Goal: Task Accomplishment & Management: Use online tool/utility

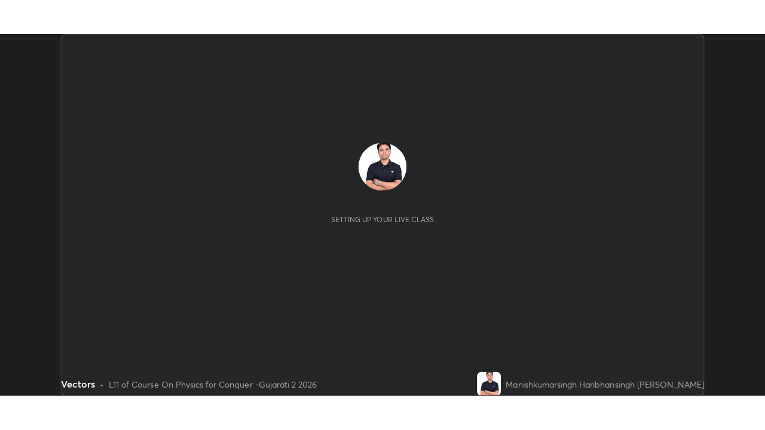
scroll to position [360, 759]
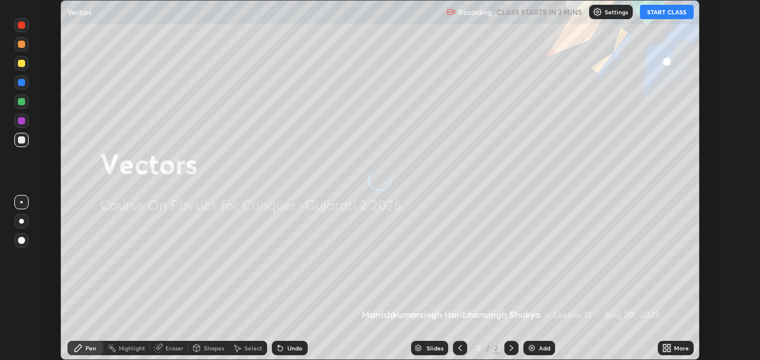
click at [666, 12] on button "START CLASS" at bounding box center [667, 12] width 54 height 14
click at [664, 350] on icon at bounding box center [664, 349] width 3 height 3
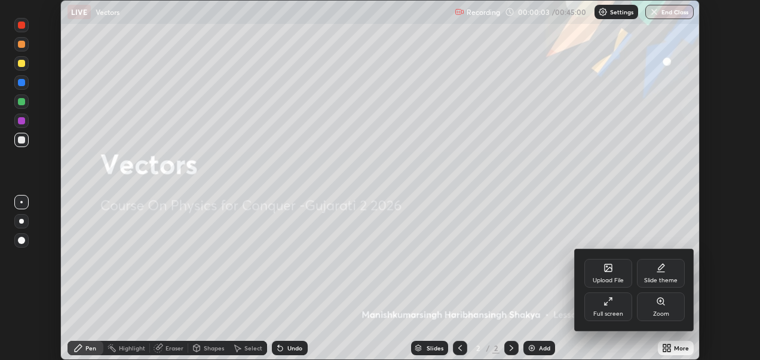
click at [658, 274] on div "Slide theme" at bounding box center [661, 273] width 48 height 29
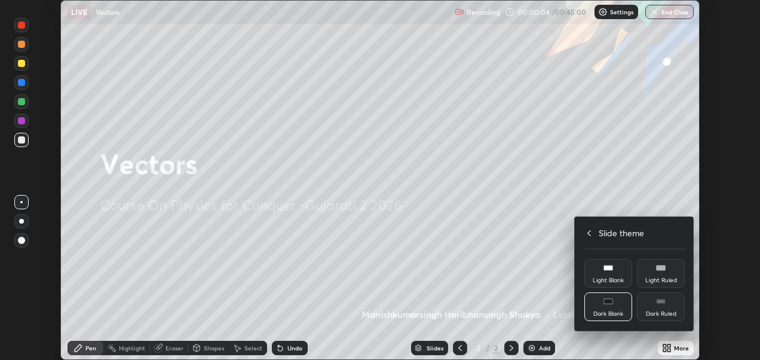
click at [664, 308] on div "Dark Ruled" at bounding box center [661, 306] width 48 height 29
click at [589, 232] on icon at bounding box center [589, 233] width 10 height 10
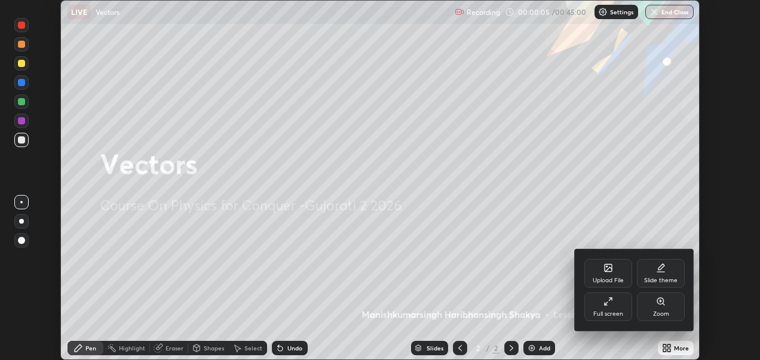
click at [610, 305] on icon at bounding box center [608, 301] width 10 height 10
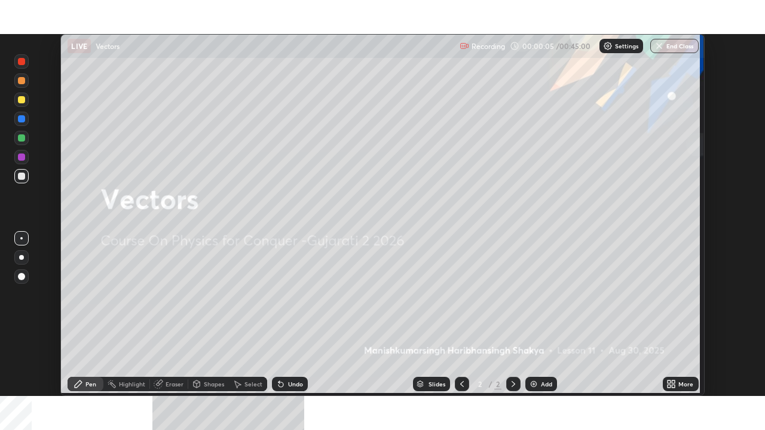
scroll to position [430, 765]
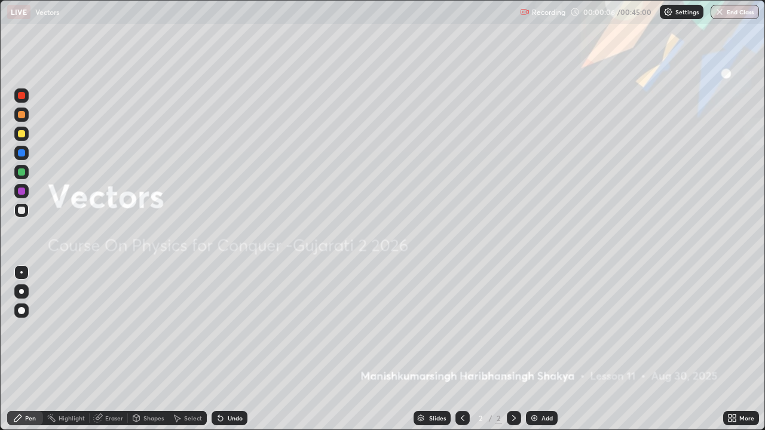
click at [546, 359] on div "Add" at bounding box center [546, 418] width 11 height 6
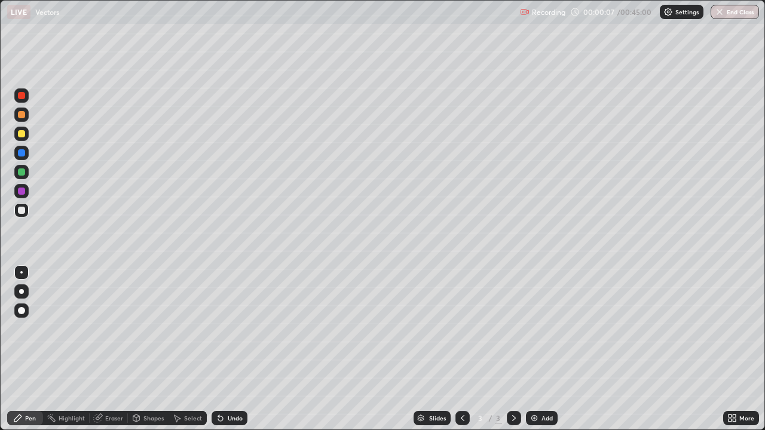
click at [22, 312] on div at bounding box center [21, 310] width 7 height 7
click at [17, 120] on div at bounding box center [21, 115] width 14 height 14
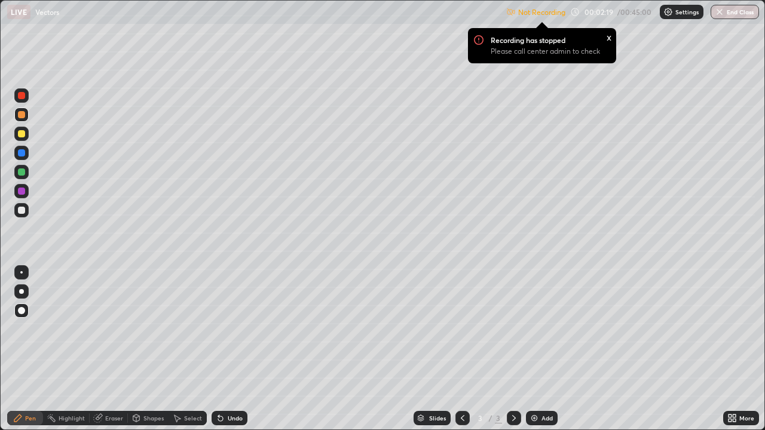
click at [685, 12] on p "Settings" at bounding box center [686, 12] width 23 height 6
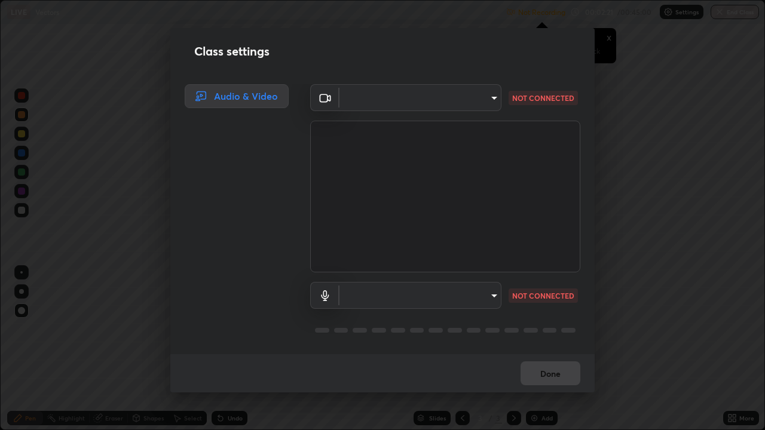
type input "2d2e2489656aed81fa1717d56b5087f64160cedd5dfe9d71df32aea02503d73d"
type input "a95a90ee6d6f877d55e4c92cb4d3098e1481e51262209446e213ed0ce42662d9"
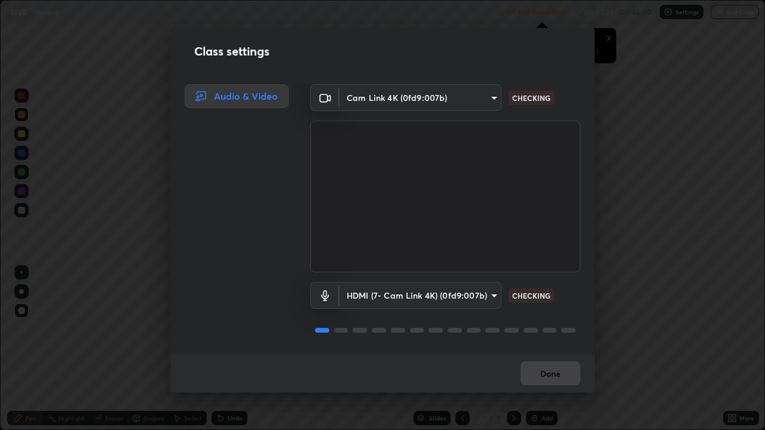
scroll to position [1, 0]
click at [542, 359] on div "Done" at bounding box center [382, 373] width 424 height 38
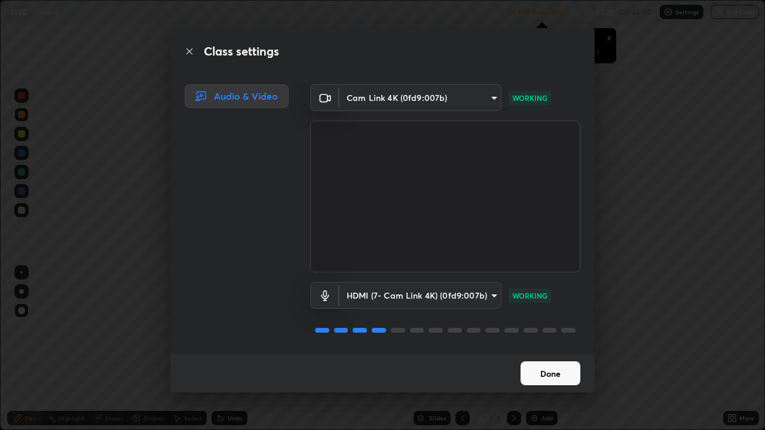
click at [551, 359] on button "Done" at bounding box center [550, 373] width 60 height 24
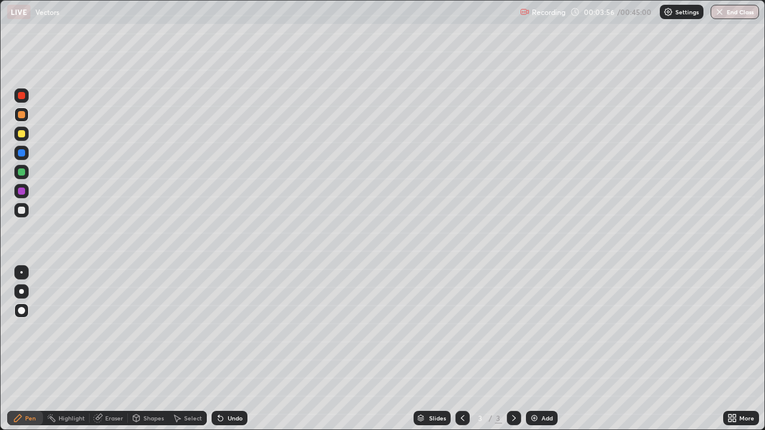
click at [23, 134] on div at bounding box center [21, 133] width 7 height 7
click at [229, 359] on div "Undo" at bounding box center [235, 418] width 15 height 6
click at [538, 359] on div "Add" at bounding box center [542, 418] width 32 height 14
click at [26, 115] on div at bounding box center [21, 115] width 14 height 14
click at [23, 136] on div at bounding box center [21, 133] width 7 height 7
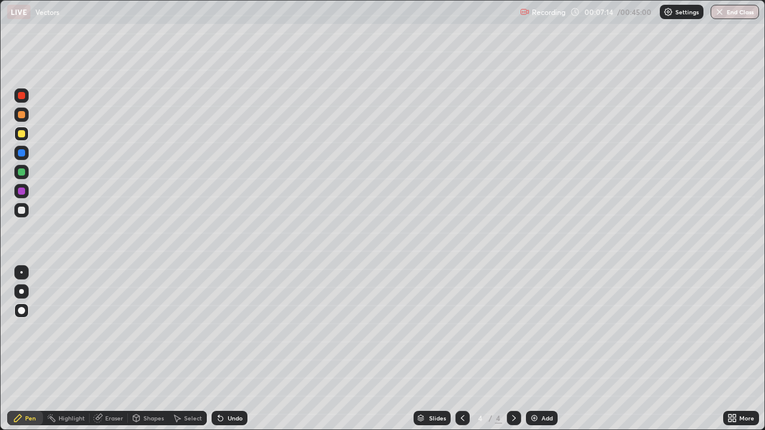
click at [20, 212] on div at bounding box center [21, 210] width 7 height 7
click at [22, 115] on div at bounding box center [21, 114] width 7 height 7
click at [544, 359] on div "Add" at bounding box center [542, 418] width 32 height 14
click at [144, 359] on div "Shapes" at bounding box center [153, 418] width 20 height 6
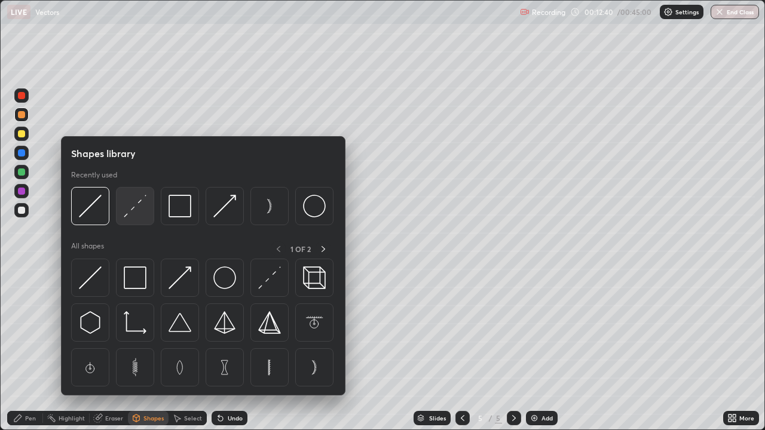
click at [135, 212] on img at bounding box center [135, 206] width 23 height 23
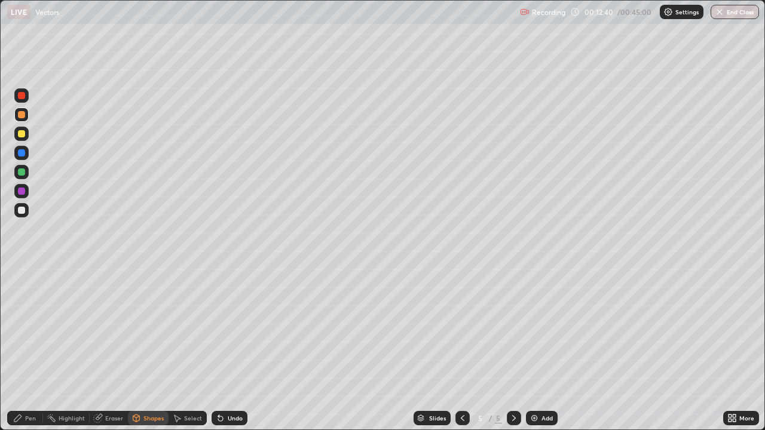
click at [24, 209] on div at bounding box center [21, 210] width 7 height 7
click at [26, 359] on div "Pen" at bounding box center [25, 418] width 36 height 14
click at [23, 119] on div at bounding box center [21, 115] width 14 height 14
click at [24, 136] on div at bounding box center [21, 133] width 7 height 7
click at [223, 359] on div "Undo" at bounding box center [230, 418] width 36 height 14
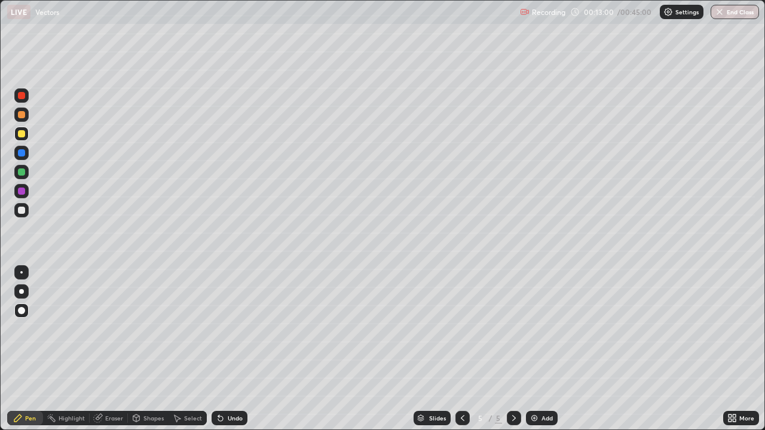
click at [230, 359] on div "Undo" at bounding box center [230, 418] width 36 height 14
click at [228, 359] on div "Undo" at bounding box center [235, 418] width 15 height 6
click at [232, 359] on div "Undo" at bounding box center [235, 418] width 15 height 6
click at [231, 359] on div "Undo" at bounding box center [235, 418] width 15 height 6
click at [550, 359] on div "Add" at bounding box center [546, 418] width 11 height 6
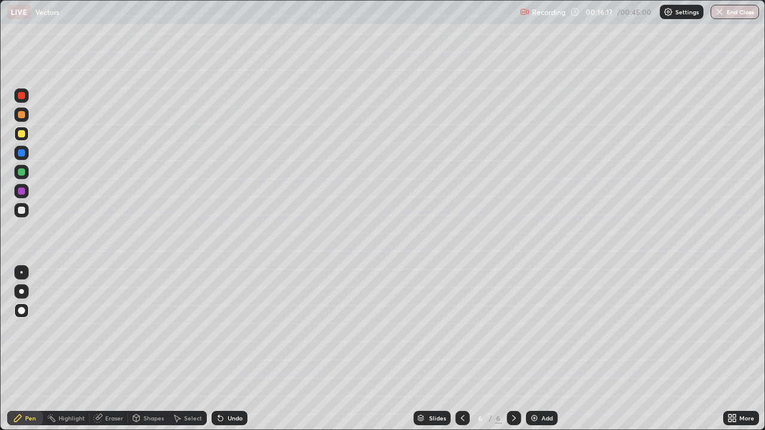
click at [23, 116] on div at bounding box center [21, 114] width 7 height 7
click at [22, 139] on div at bounding box center [21, 134] width 14 height 14
click at [224, 359] on div "Undo" at bounding box center [230, 418] width 36 height 14
click at [225, 359] on div "Undo" at bounding box center [230, 418] width 36 height 14
click at [108, 359] on div "Eraser" at bounding box center [109, 418] width 38 height 14
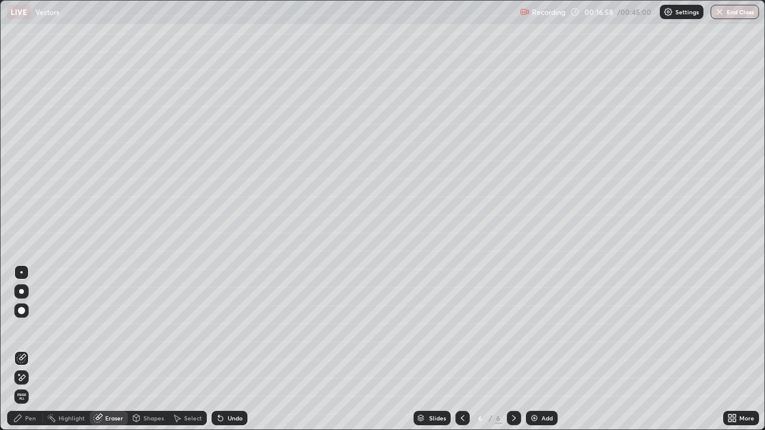
click at [21, 359] on span "Erase all" at bounding box center [21, 396] width 13 height 7
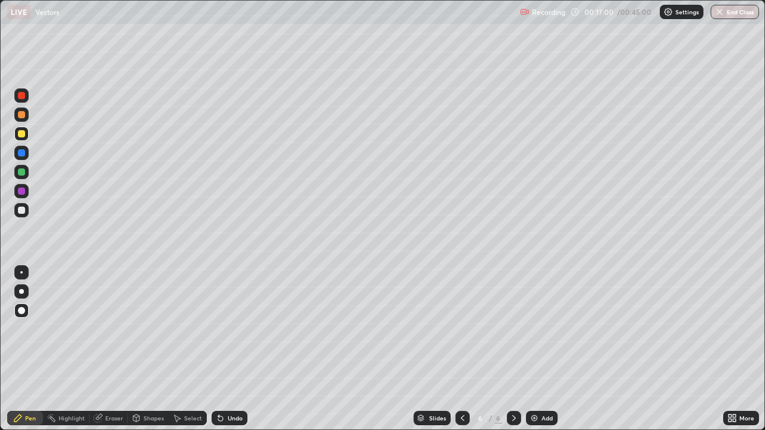
click at [20, 119] on div at bounding box center [21, 115] width 14 height 14
click at [26, 134] on div at bounding box center [21, 134] width 14 height 14
click at [136, 359] on icon at bounding box center [136, 420] width 0 height 4
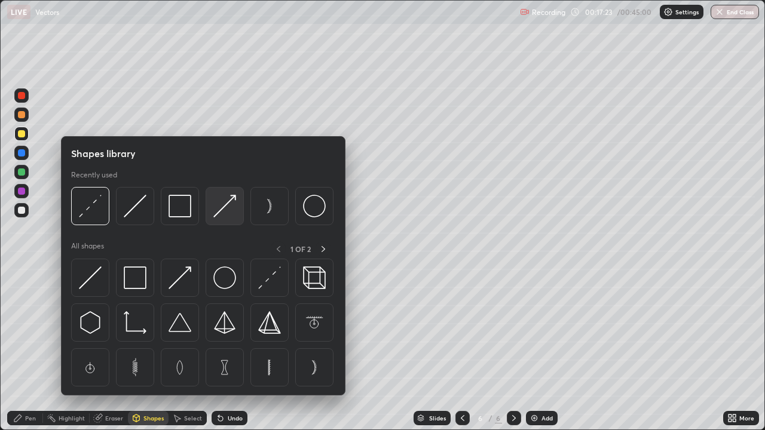
click at [212, 212] on div at bounding box center [225, 206] width 38 height 38
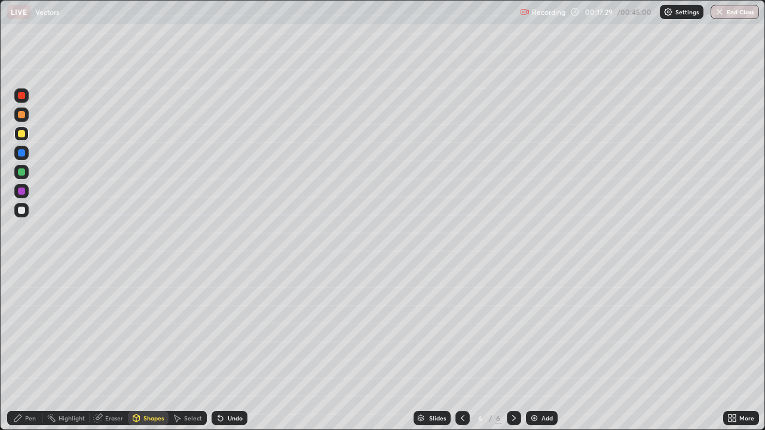
click at [29, 359] on div "Pen" at bounding box center [30, 418] width 11 height 6
click at [20, 212] on div at bounding box center [21, 210] width 7 height 7
click at [145, 359] on div "Shapes" at bounding box center [153, 418] width 20 height 6
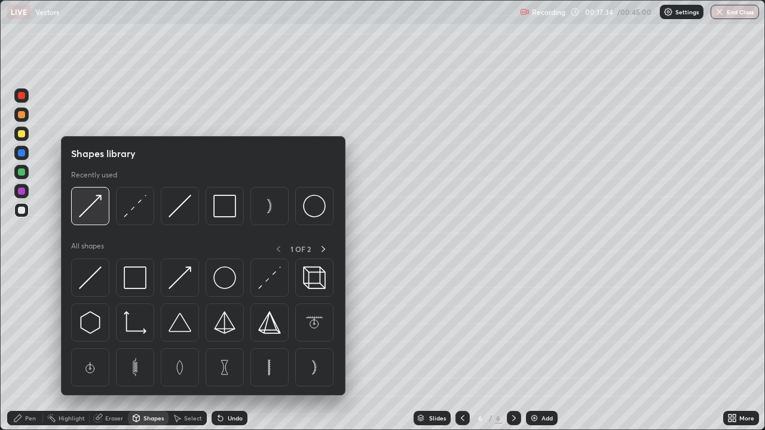
click at [87, 214] on img at bounding box center [90, 206] width 23 height 23
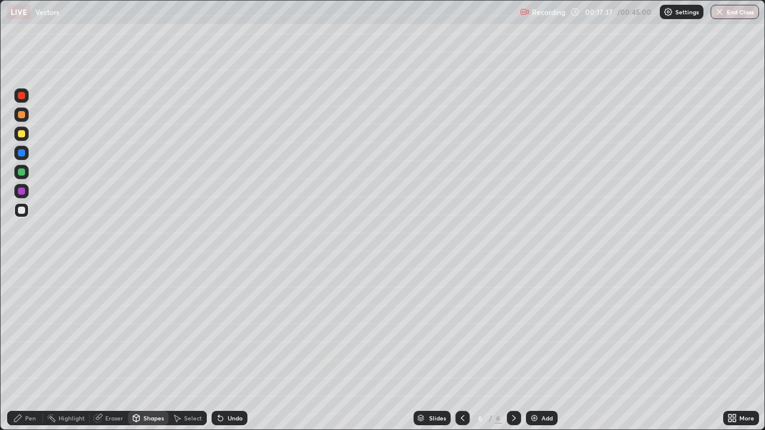
click at [30, 359] on div "Pen" at bounding box center [30, 418] width 11 height 6
click at [20, 171] on div at bounding box center [21, 171] width 7 height 7
click at [24, 117] on div at bounding box center [21, 115] width 14 height 14
click at [23, 212] on div at bounding box center [21, 210] width 7 height 7
click at [142, 359] on div "Shapes" at bounding box center [148, 418] width 41 height 14
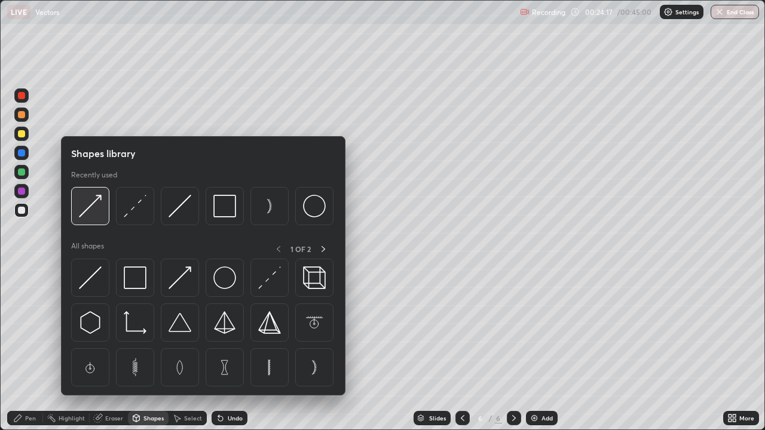
click at [93, 215] on img at bounding box center [90, 206] width 23 height 23
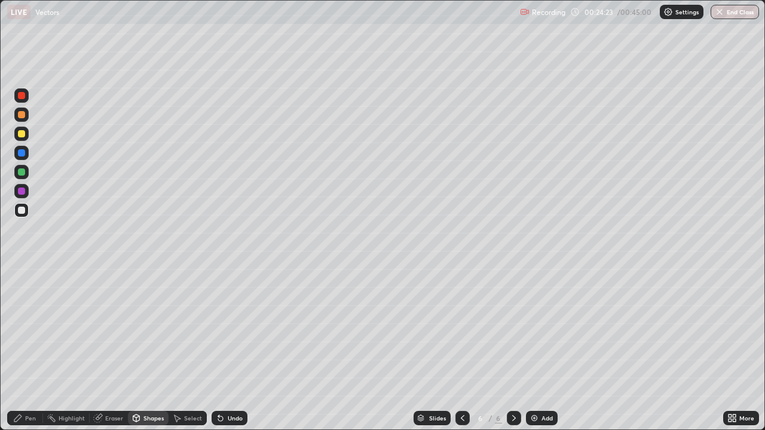
click at [25, 359] on div "Pen" at bounding box center [30, 418] width 11 height 6
click at [142, 359] on div "Shapes" at bounding box center [148, 418] width 41 height 14
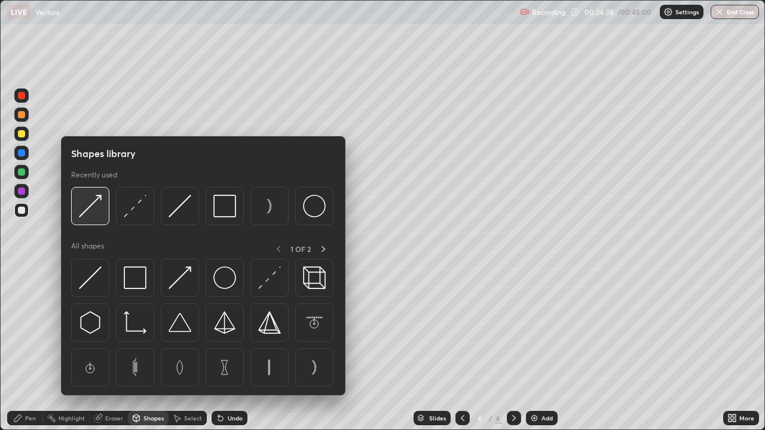
click at [87, 214] on img at bounding box center [90, 206] width 23 height 23
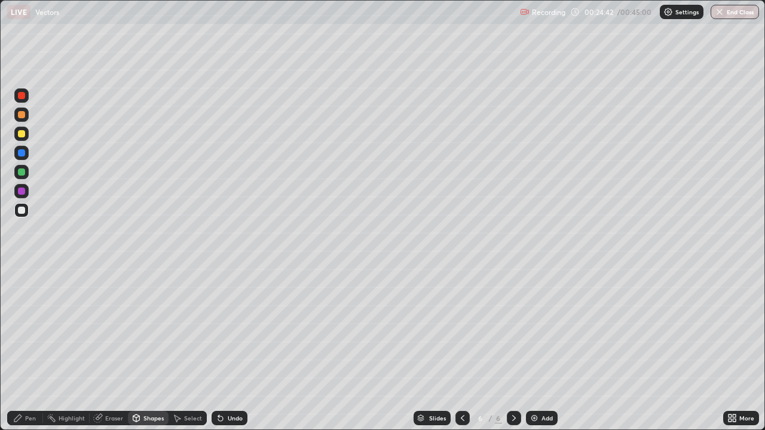
click at [24, 359] on div "Pen" at bounding box center [25, 418] width 36 height 14
click at [23, 115] on div at bounding box center [21, 114] width 7 height 7
click at [22, 211] on div at bounding box center [21, 210] width 7 height 7
click at [106, 359] on div "Eraser" at bounding box center [114, 418] width 18 height 6
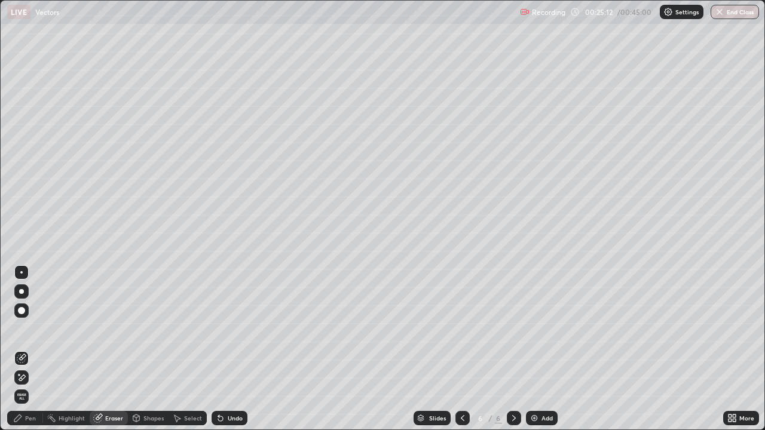
click at [22, 359] on div at bounding box center [21, 377] width 14 height 14
click at [229, 359] on div "Undo" at bounding box center [230, 418] width 36 height 14
click at [27, 359] on div "Pen" at bounding box center [25, 418] width 36 height 14
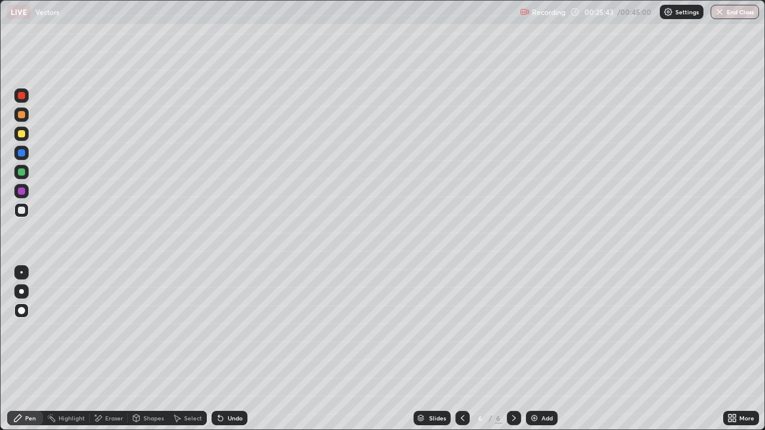
click at [22, 117] on div at bounding box center [21, 114] width 7 height 7
click at [541, 359] on div "Add" at bounding box center [546, 418] width 11 height 6
click at [24, 135] on div at bounding box center [21, 133] width 7 height 7
click at [231, 359] on div "Undo" at bounding box center [235, 418] width 15 height 6
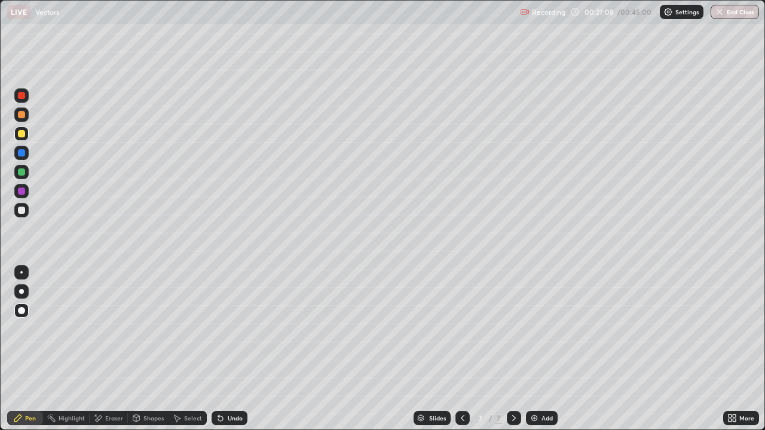
click at [232, 359] on div "Undo" at bounding box center [230, 418] width 36 height 14
click at [229, 359] on div "Undo" at bounding box center [230, 418] width 36 height 14
click at [19, 211] on div at bounding box center [21, 210] width 7 height 7
click at [26, 115] on div at bounding box center [21, 115] width 14 height 14
click at [19, 212] on div at bounding box center [21, 210] width 7 height 7
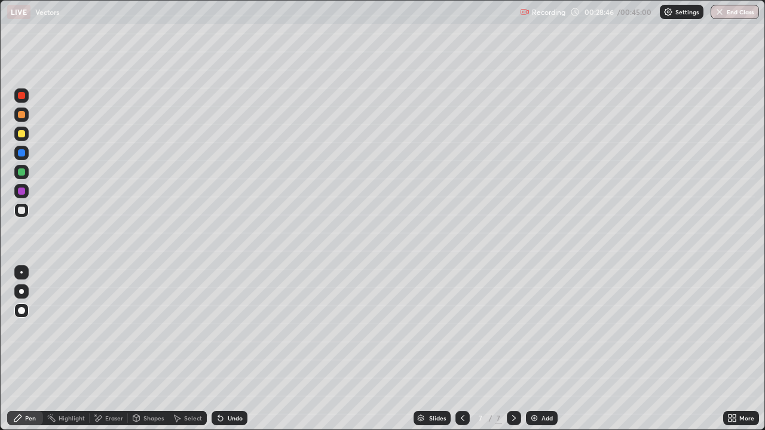
click at [549, 359] on div "Add" at bounding box center [546, 418] width 11 height 6
click at [20, 129] on div at bounding box center [21, 134] width 14 height 14
click at [110, 359] on div "Eraser" at bounding box center [114, 418] width 18 height 6
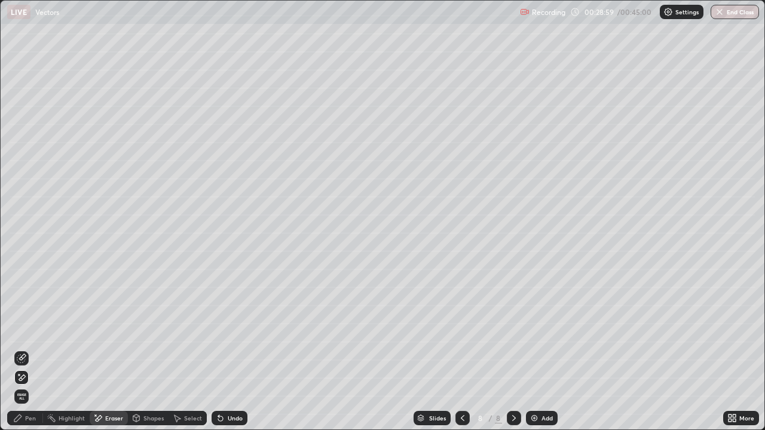
click at [30, 359] on div "Pen" at bounding box center [25, 418] width 36 height 14
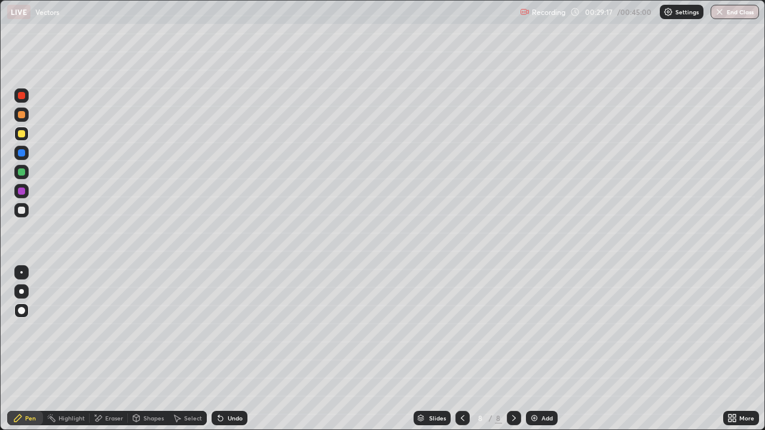
click at [231, 359] on div "Undo" at bounding box center [230, 418] width 36 height 14
click at [23, 115] on div at bounding box center [21, 114] width 7 height 7
click at [20, 139] on div at bounding box center [21, 134] width 14 height 14
click at [20, 114] on div at bounding box center [21, 114] width 7 height 7
click at [547, 359] on div "Add" at bounding box center [542, 418] width 32 height 14
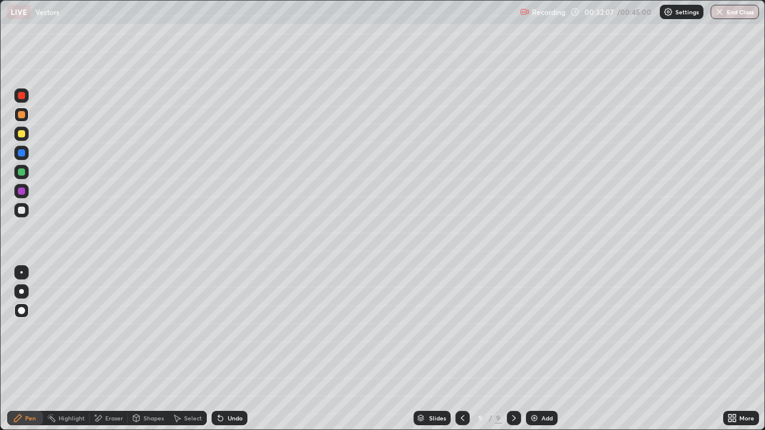
click at [23, 136] on div at bounding box center [21, 133] width 7 height 7
click at [236, 359] on div "Undo" at bounding box center [235, 418] width 15 height 6
click at [23, 213] on div at bounding box center [21, 210] width 7 height 7
click at [18, 112] on div at bounding box center [21, 114] width 7 height 7
click at [543, 359] on div "Add" at bounding box center [546, 418] width 11 height 6
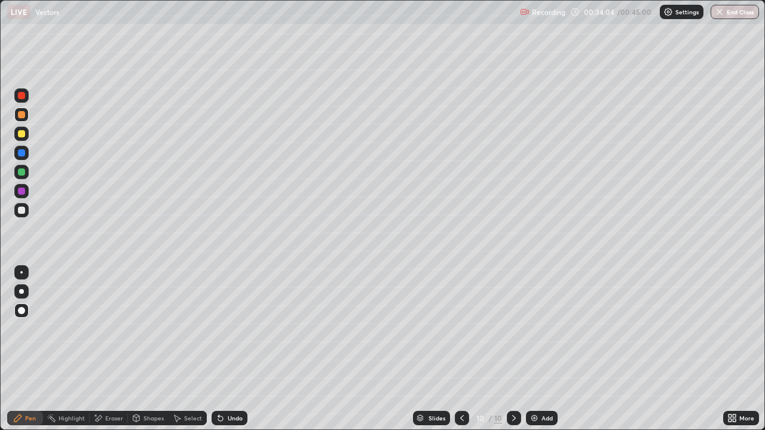
click at [22, 134] on div at bounding box center [21, 133] width 7 height 7
click at [22, 114] on div at bounding box center [21, 114] width 7 height 7
click at [23, 209] on div at bounding box center [21, 210] width 7 height 7
click at [21, 136] on div at bounding box center [21, 133] width 7 height 7
click at [22, 117] on div at bounding box center [21, 114] width 7 height 7
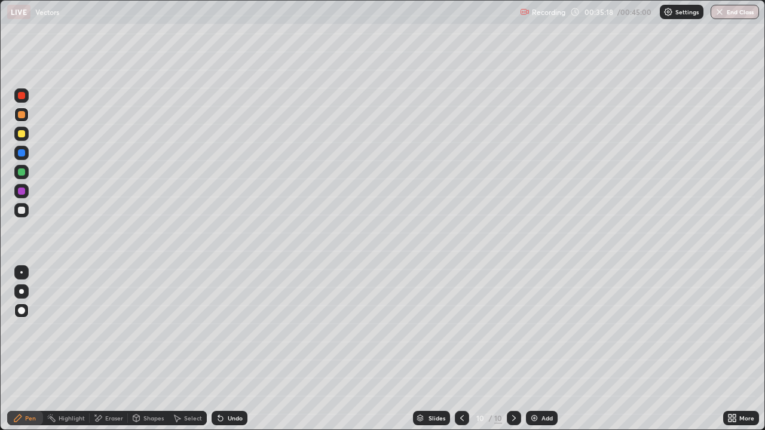
click at [20, 135] on div at bounding box center [21, 133] width 7 height 7
click at [24, 213] on div at bounding box center [21, 210] width 14 height 14
click at [24, 117] on div at bounding box center [21, 114] width 7 height 7
click at [539, 359] on div "Add" at bounding box center [542, 418] width 32 height 14
click at [540, 359] on div "Add" at bounding box center [542, 418] width 32 height 14
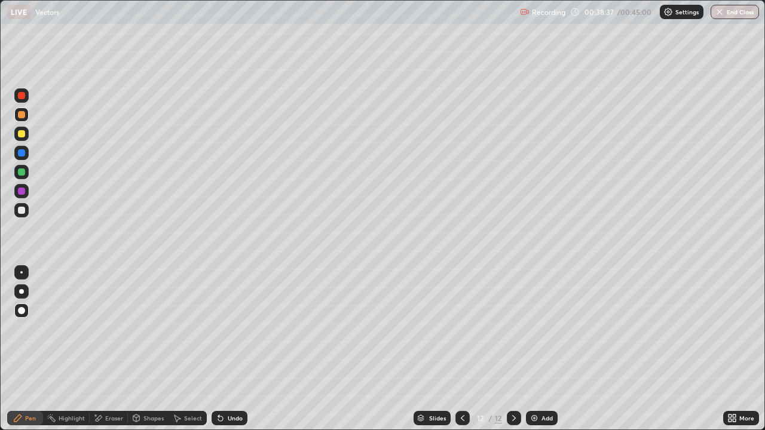
click at [23, 134] on div at bounding box center [21, 133] width 7 height 7
click at [151, 359] on div "Shapes" at bounding box center [148, 418] width 41 height 14
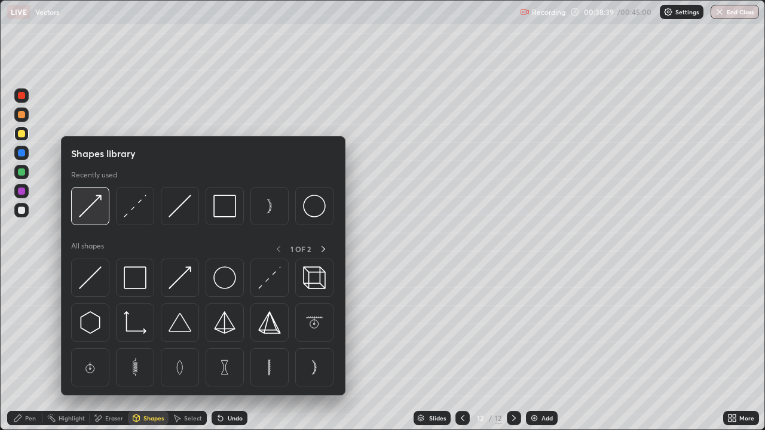
click at [93, 212] on img at bounding box center [90, 206] width 23 height 23
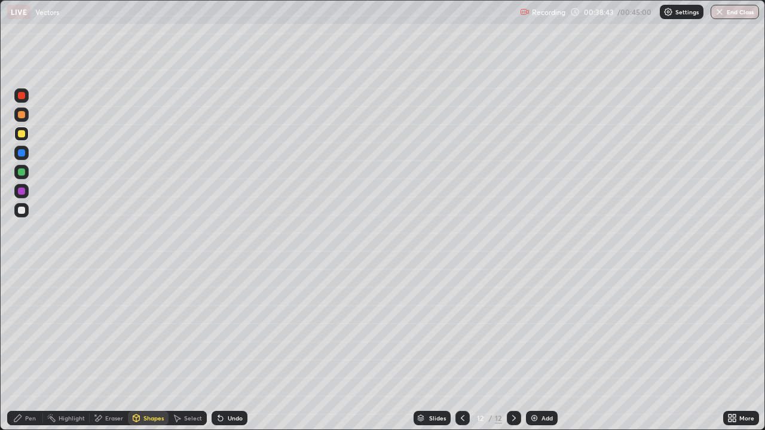
click at [231, 359] on div "Undo" at bounding box center [235, 418] width 15 height 6
click at [30, 359] on div "Pen" at bounding box center [30, 418] width 11 height 6
click at [22, 215] on div at bounding box center [21, 210] width 14 height 14
click at [145, 359] on div "Shapes" at bounding box center [148, 418] width 41 height 14
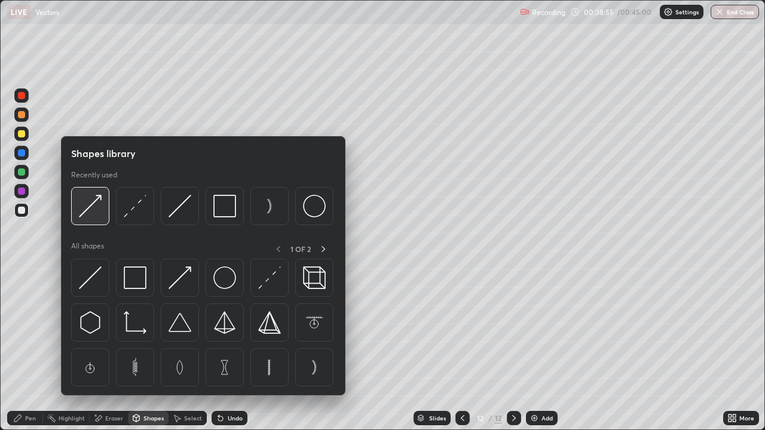
click at [95, 209] on img at bounding box center [90, 206] width 23 height 23
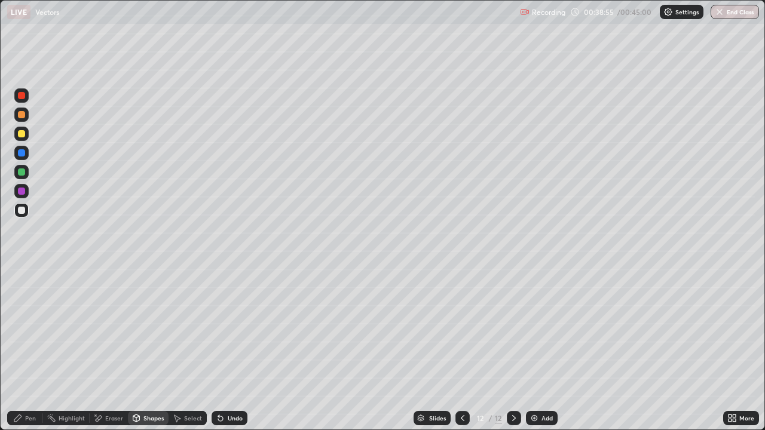
click at [26, 120] on div at bounding box center [21, 115] width 14 height 14
click at [28, 359] on div "Pen" at bounding box center [30, 418] width 11 height 6
click at [22, 211] on div at bounding box center [21, 210] width 7 height 7
click at [23, 116] on div at bounding box center [21, 114] width 7 height 7
click at [223, 359] on div "Undo" at bounding box center [230, 418] width 36 height 14
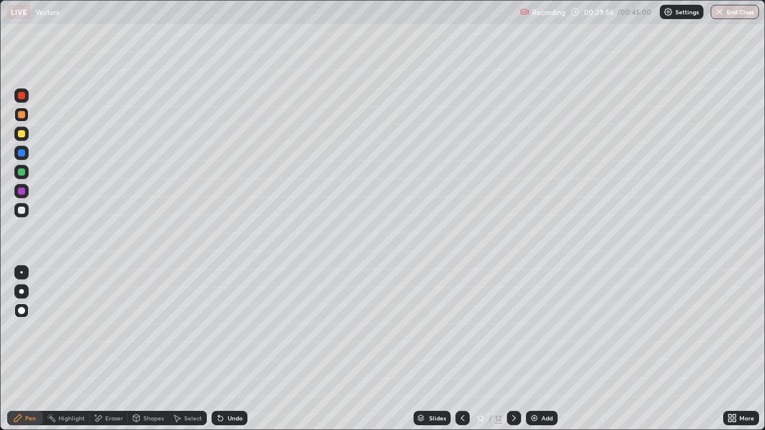
click at [224, 359] on div "Undo" at bounding box center [230, 418] width 36 height 14
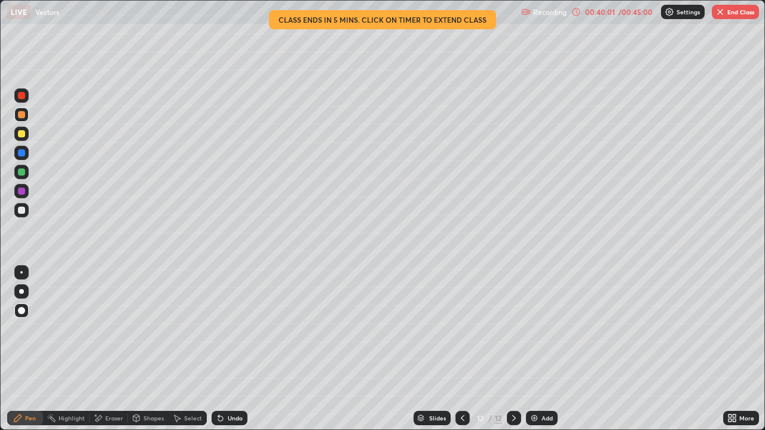
click at [22, 213] on div at bounding box center [21, 210] width 7 height 7
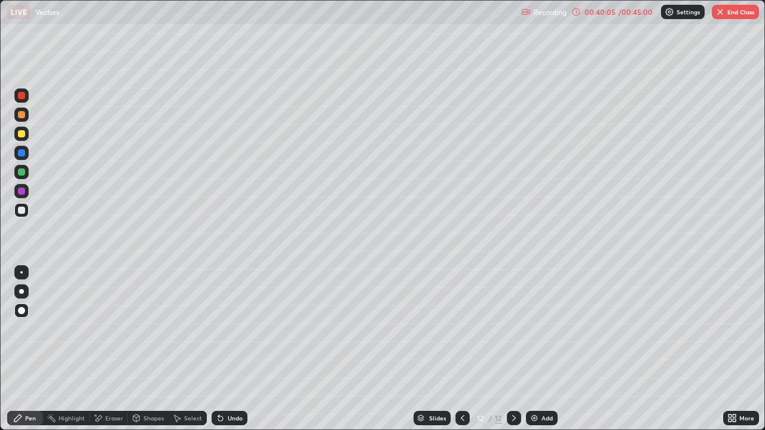
click at [18, 116] on div at bounding box center [21, 114] width 7 height 7
click at [24, 212] on div at bounding box center [21, 210] width 7 height 7
click at [733, 17] on button "End Class" at bounding box center [735, 12] width 47 height 14
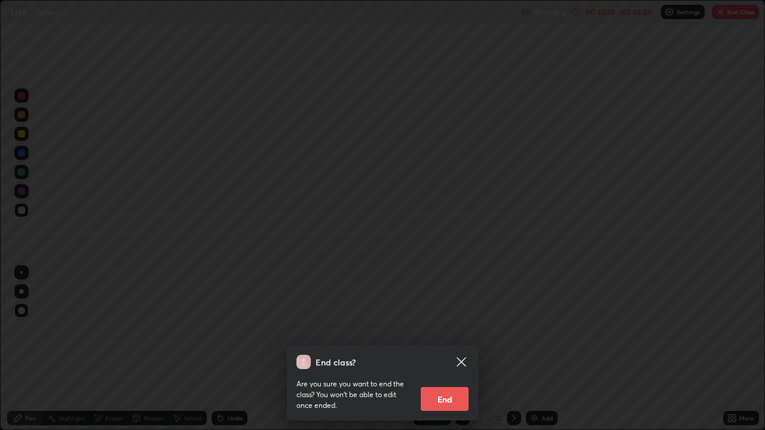
click at [450, 359] on button "End" at bounding box center [445, 399] width 48 height 24
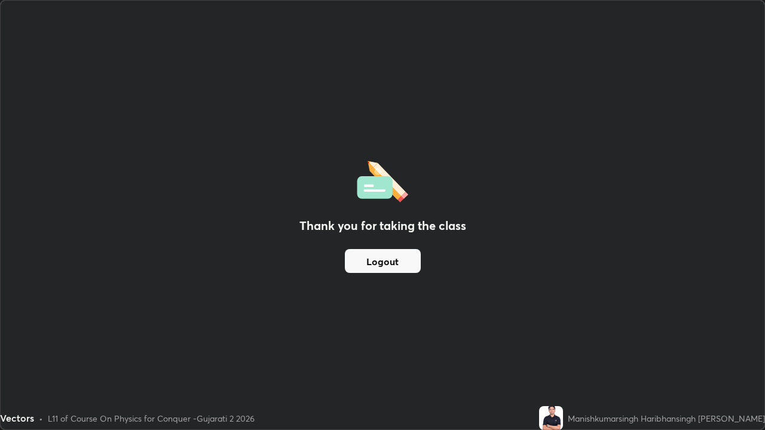
click at [389, 268] on button "Logout" at bounding box center [383, 261] width 76 height 24
